Goal: Transaction & Acquisition: Purchase product/service

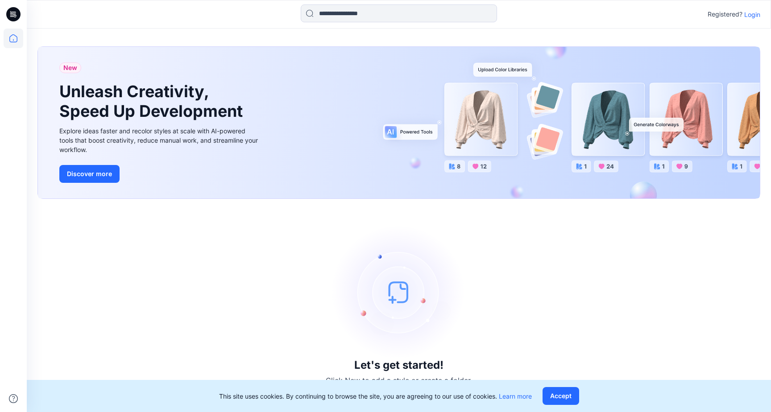
click at [747, 15] on p "Login" at bounding box center [752, 14] width 16 height 9
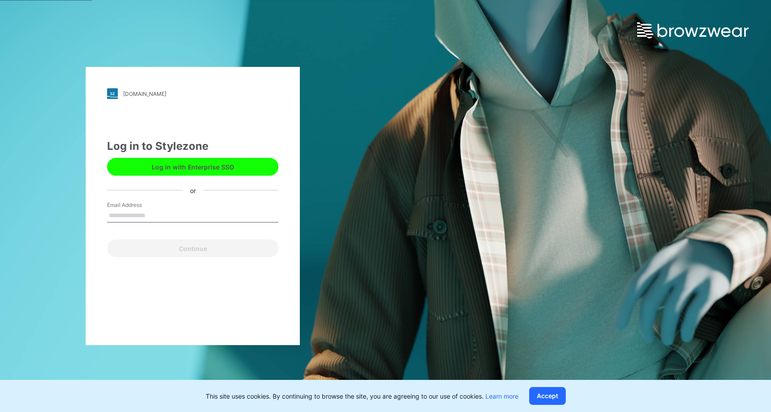
type input "**********"
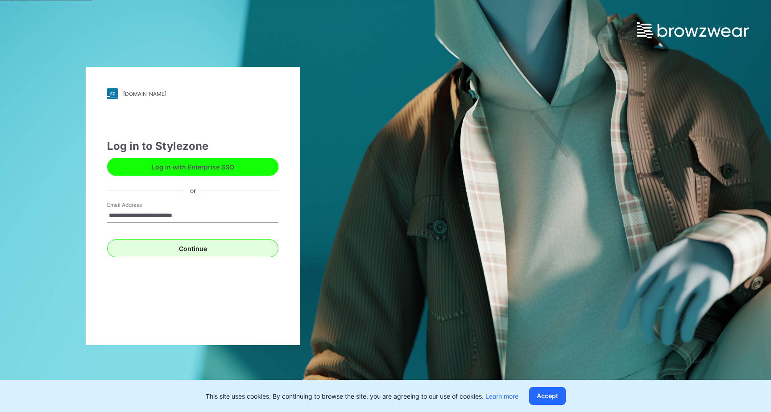
click at [232, 252] on button "Continue" at bounding box center [192, 248] width 171 height 18
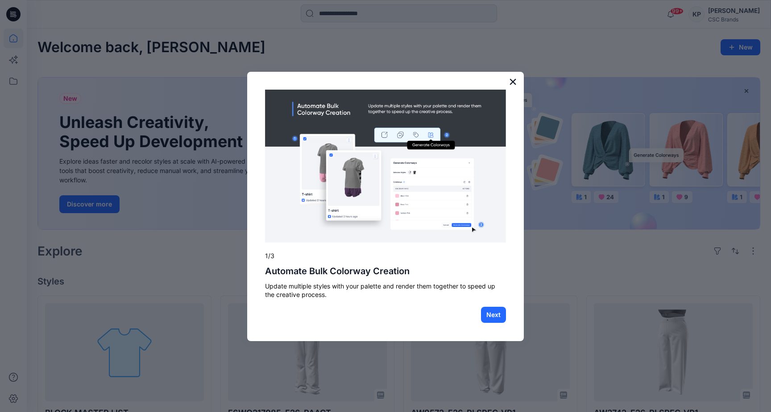
click at [511, 84] on button "×" at bounding box center [512, 81] width 8 height 14
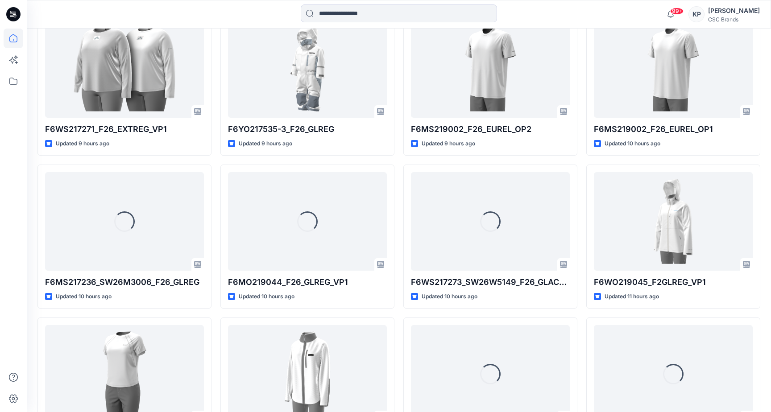
scroll to position [592, 0]
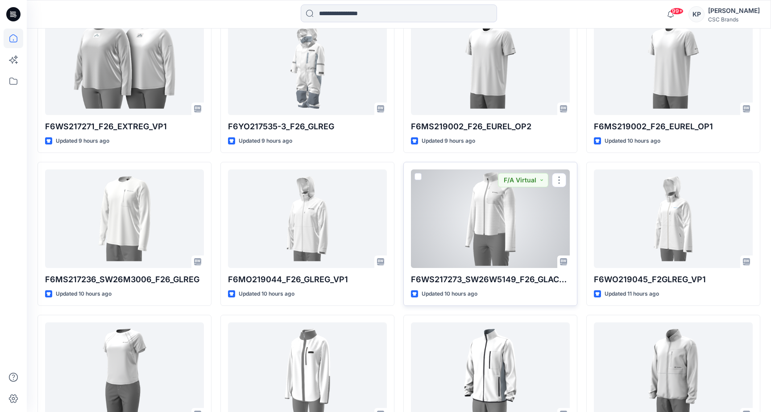
click at [457, 224] on div at bounding box center [490, 218] width 159 height 98
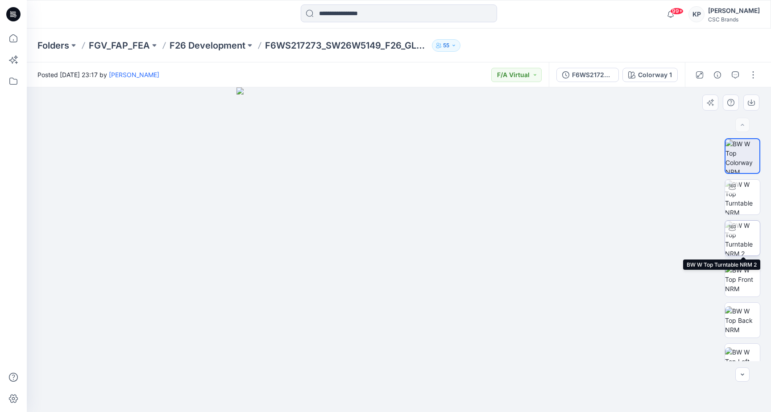
click at [737, 235] on div at bounding box center [732, 228] width 14 height 14
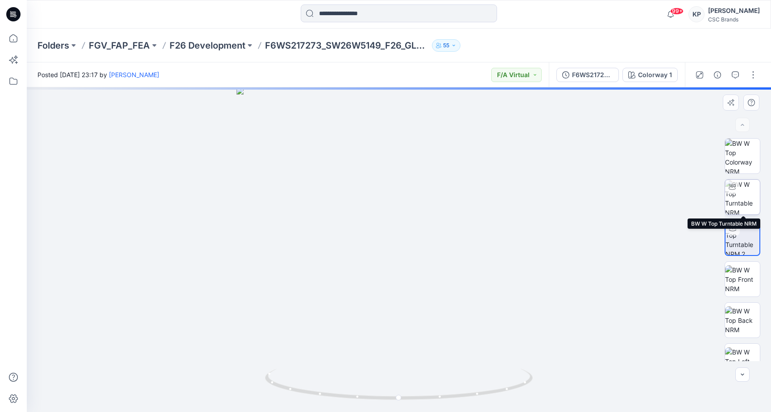
click at [746, 199] on img at bounding box center [742, 197] width 35 height 35
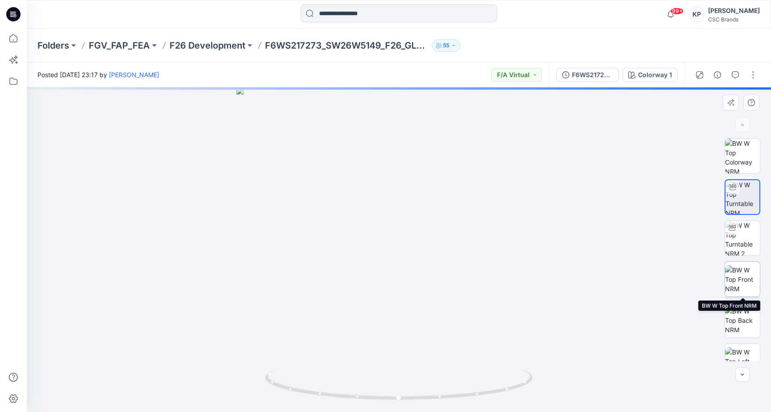
click at [739, 278] on img at bounding box center [742, 279] width 35 height 28
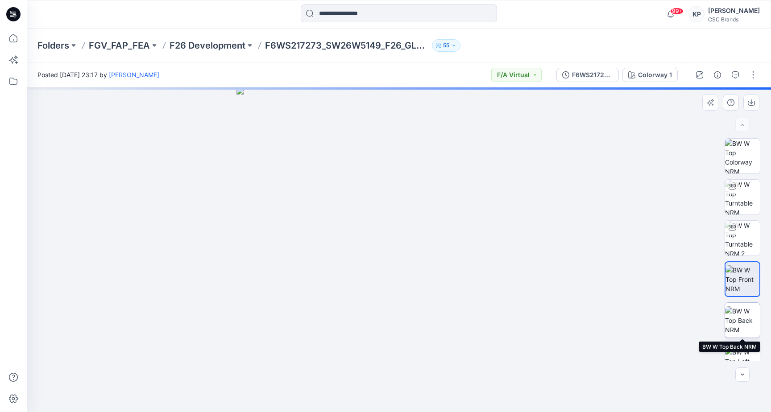
click at [740, 321] on img at bounding box center [742, 320] width 35 height 28
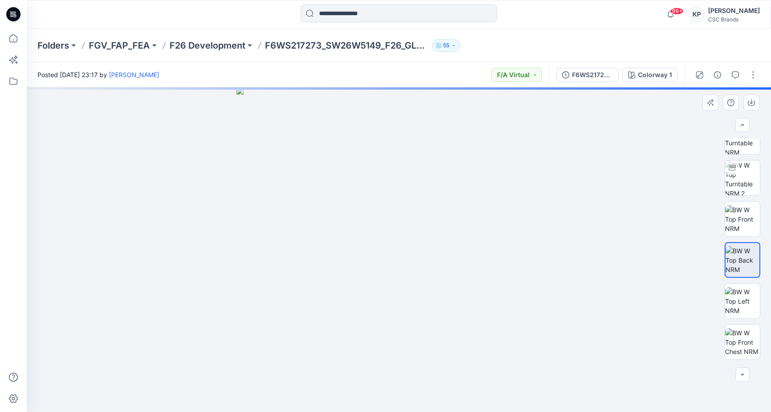
scroll to position [66, 0]
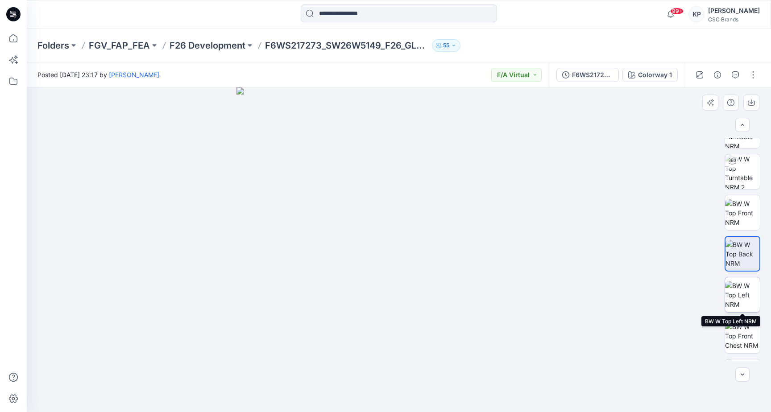
click at [738, 296] on img at bounding box center [742, 295] width 35 height 28
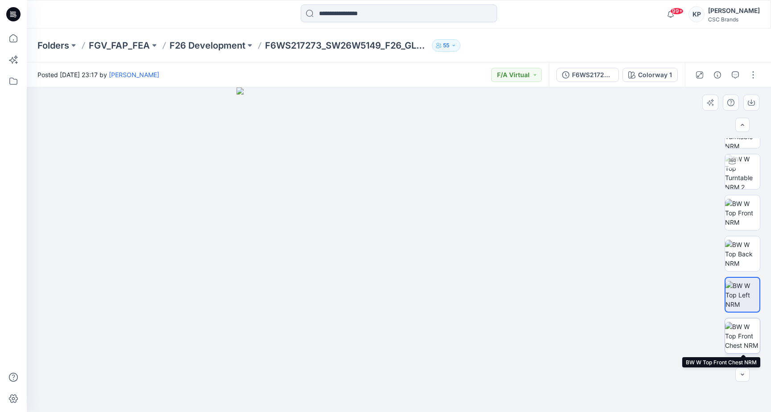
click at [744, 333] on img at bounding box center [742, 336] width 35 height 28
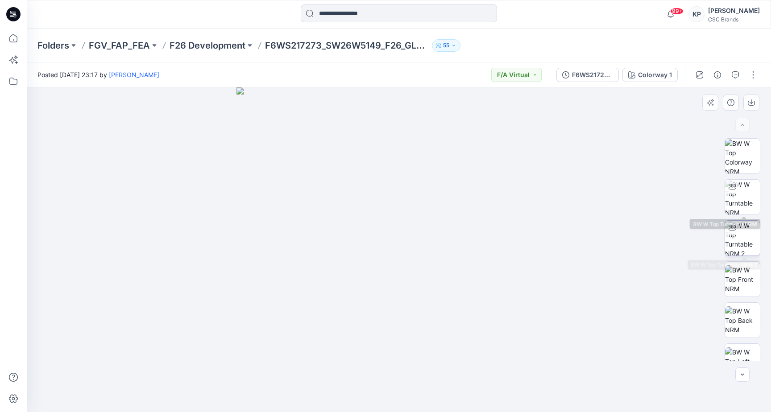
scroll to position [0, 0]
click at [741, 272] on img at bounding box center [742, 279] width 35 height 28
